Goal: Task Accomplishment & Management: Use online tool/utility

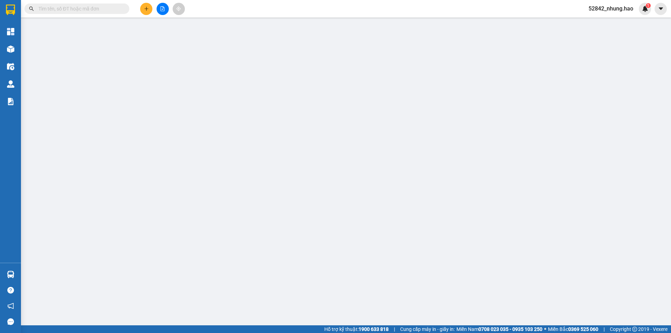
click at [101, 10] on input "text" at bounding box center [79, 9] width 82 height 8
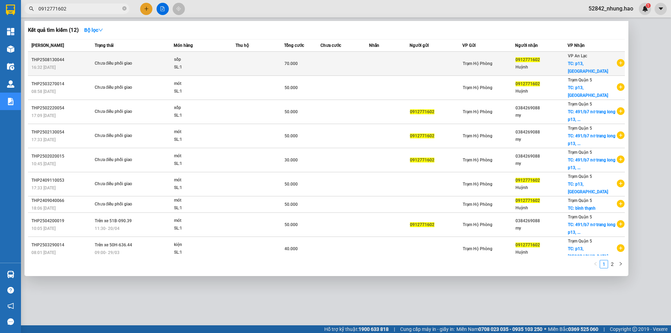
type input "0912771602"
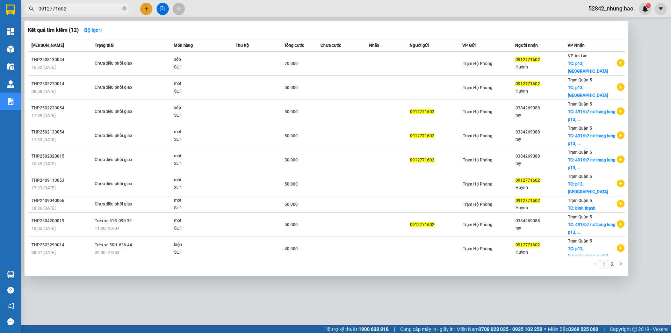
click at [238, 64] on td at bounding box center [260, 64] width 49 height 24
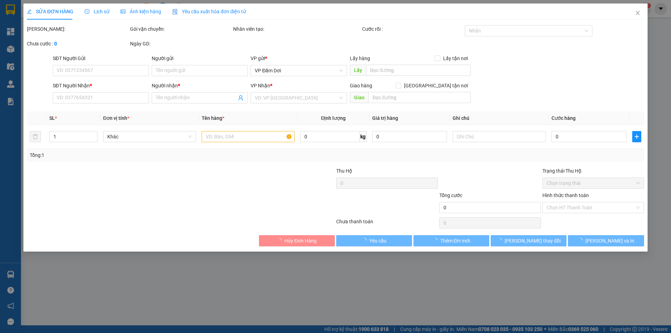
type input "0912771602"
type input "Huỳnh"
checkbox input "true"
type input "p13, [GEOGRAPHIC_DATA]"
type input "70.000"
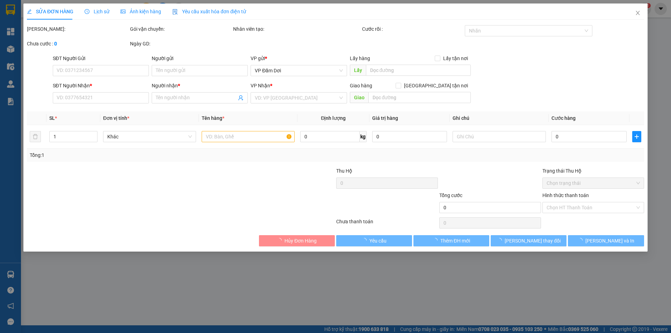
type input "0"
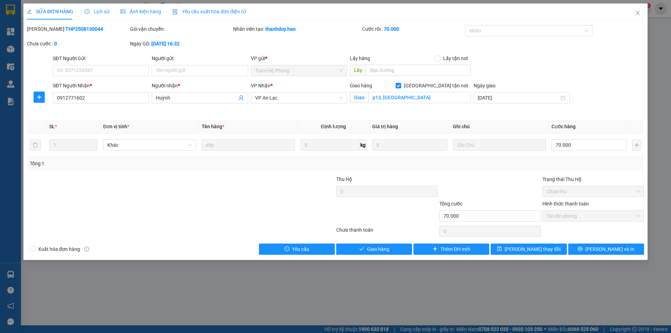
click at [96, 9] on span "Lịch sử" at bounding box center [97, 12] width 25 height 6
